Goal: Browse casually

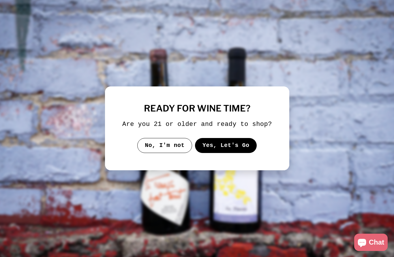
click at [207, 153] on button "Yes, Let's Go" at bounding box center [226, 145] width 62 height 15
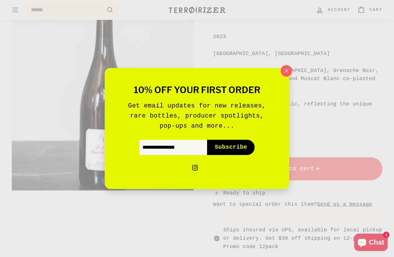
scroll to position [145, 0]
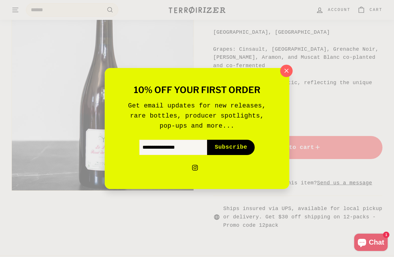
click at [286, 75] on icon "button" at bounding box center [286, 71] width 9 height 9
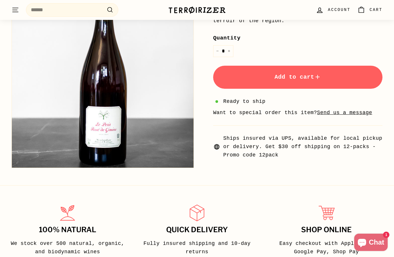
scroll to position [95, 0]
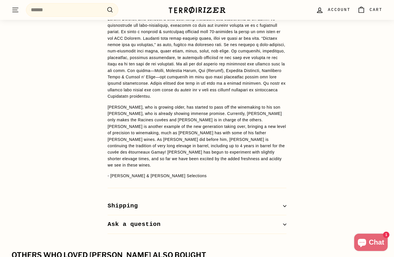
scroll to position [443, 0]
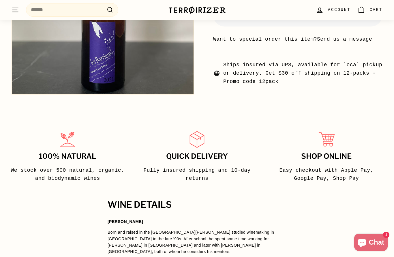
scroll to position [159, 0]
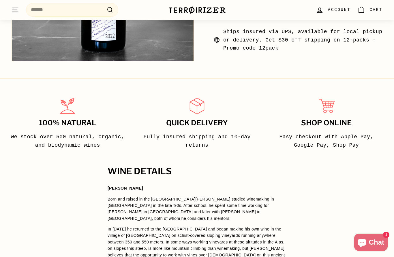
scroll to position [126, 0]
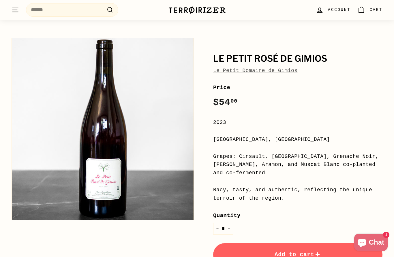
scroll to position [40, 0]
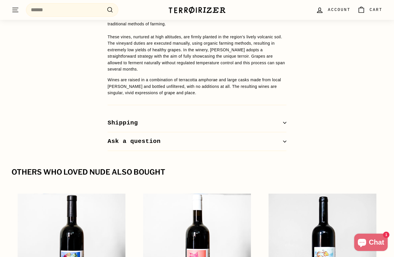
scroll to position [488, 0]
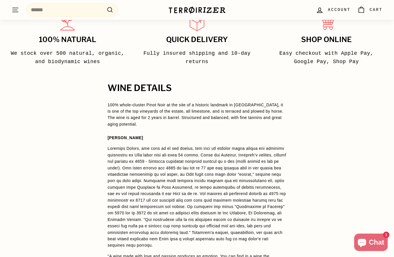
scroll to position [337, 0]
